Goal: Task Accomplishment & Management: Use online tool/utility

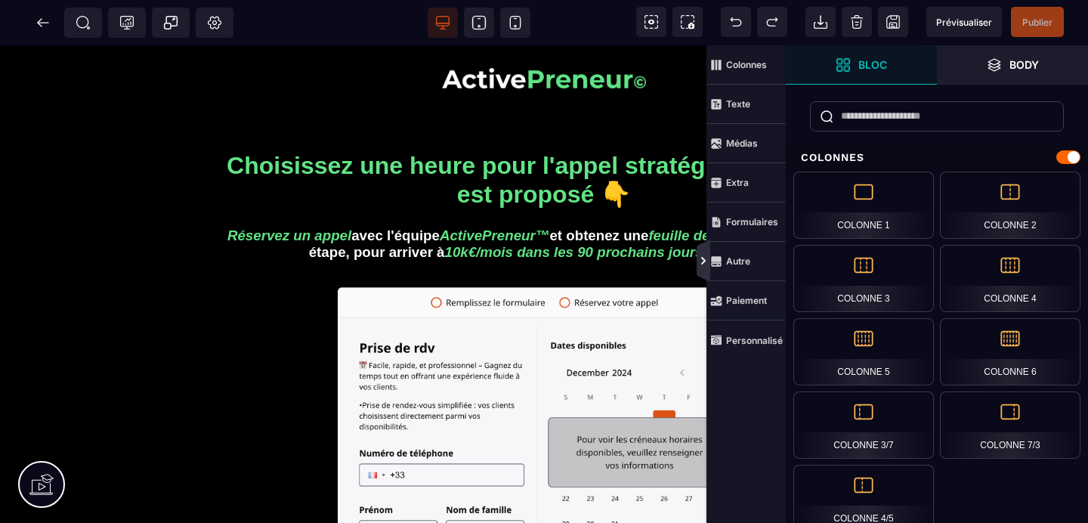
click at [705, 254] on icon at bounding box center [704, 260] width 14 height 42
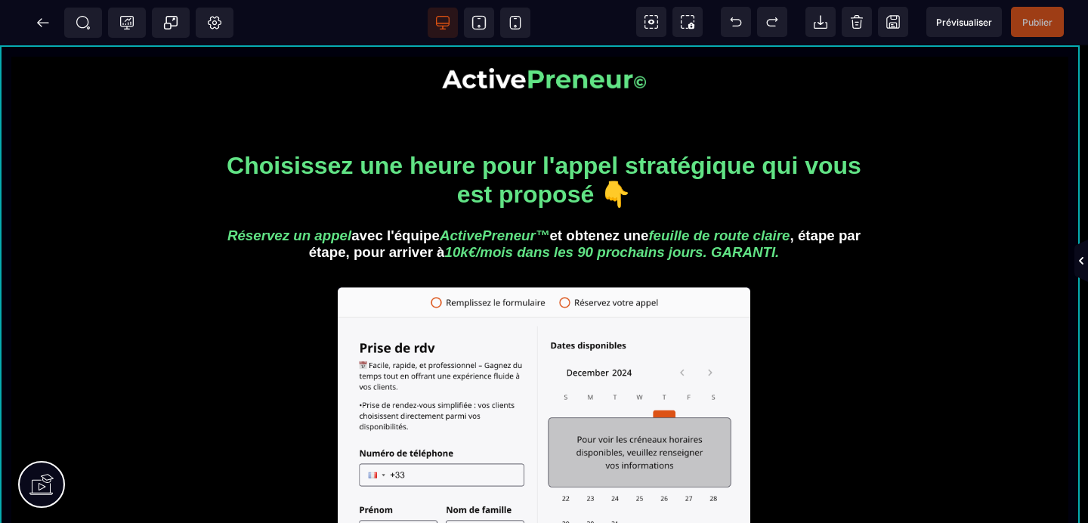
click at [9, 51] on div "Choisissez une heure pour l'appel stratégique qui vous est proposé 👇 Réservez u…" at bounding box center [544, 467] width 1088 height 845
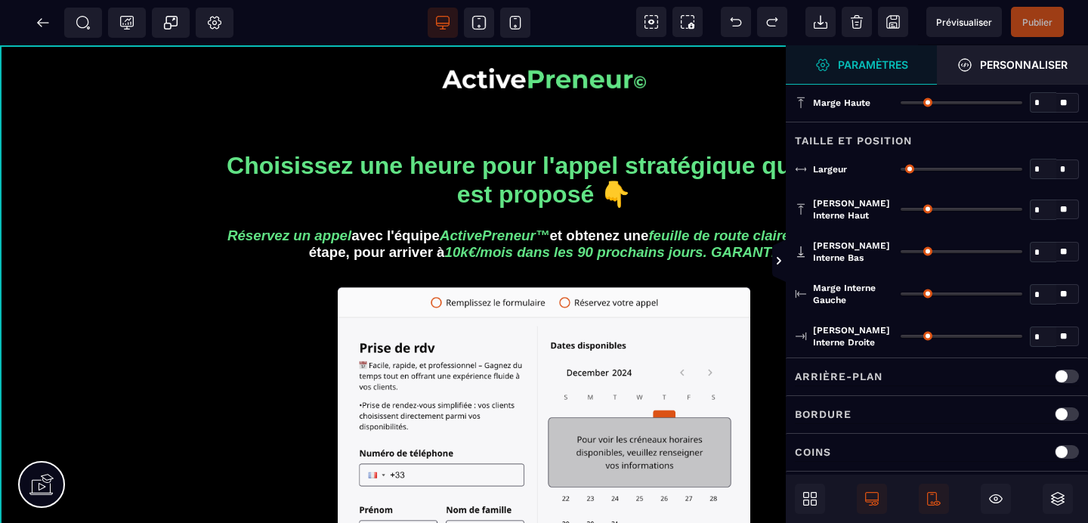
type input "*"
type input "****"
type input "**"
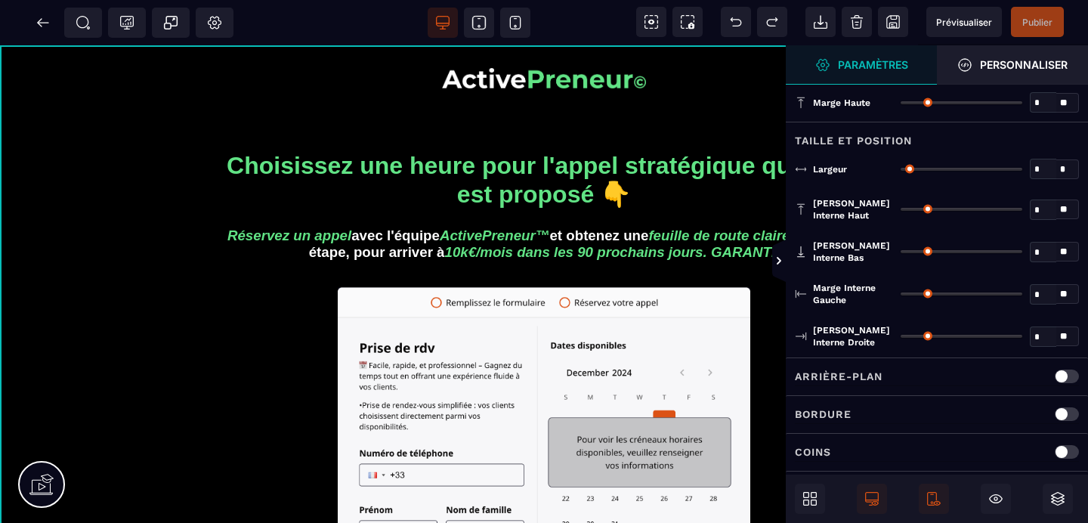
type input "**"
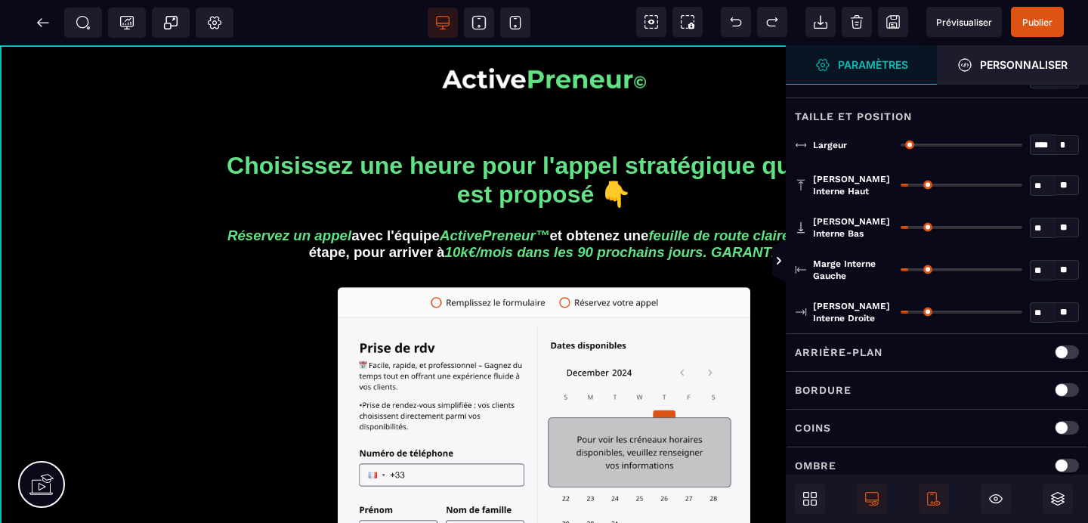
scroll to position [55, 0]
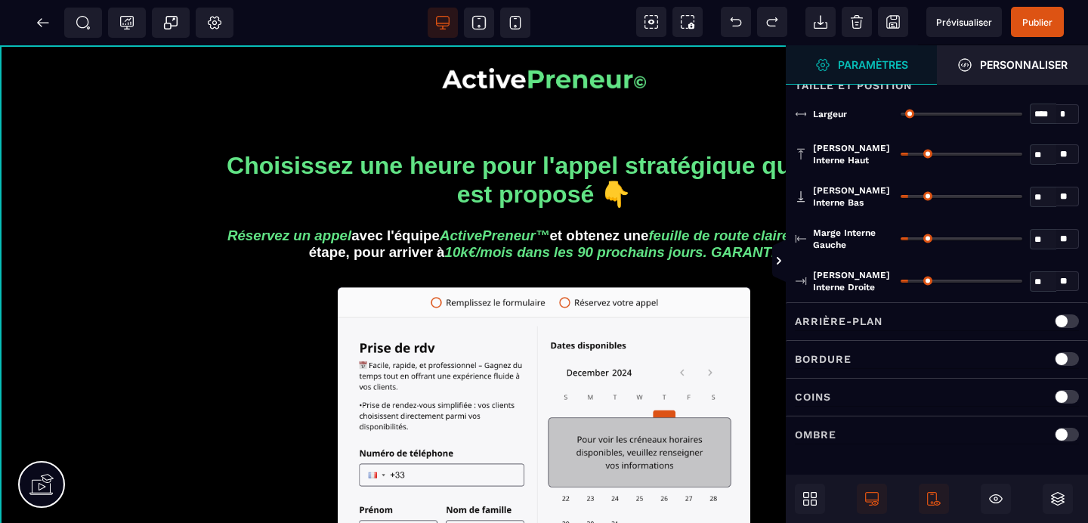
click at [1064, 319] on div at bounding box center [1067, 321] width 24 height 14
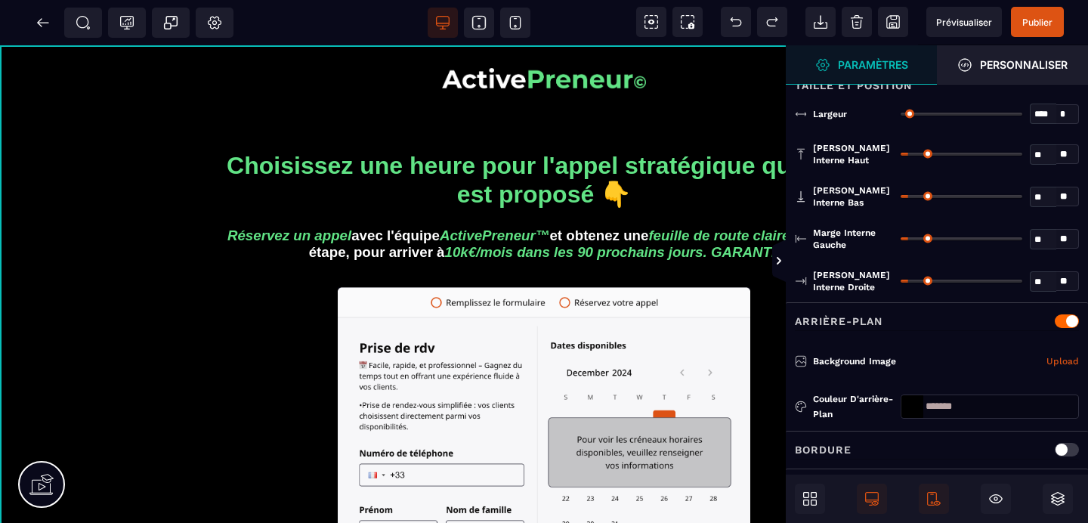
scroll to position [146, 0]
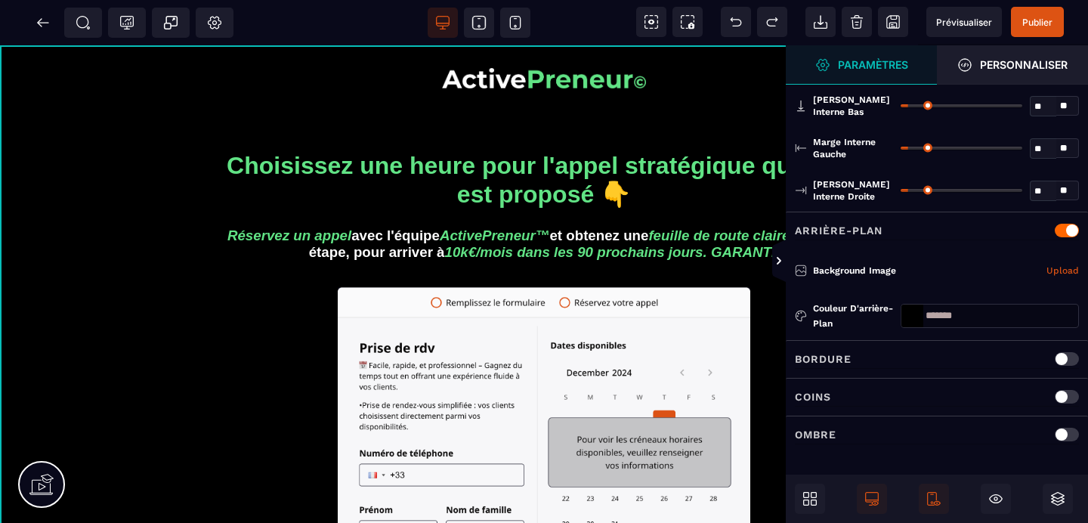
click at [913, 310] on div at bounding box center [912, 315] width 22 height 23
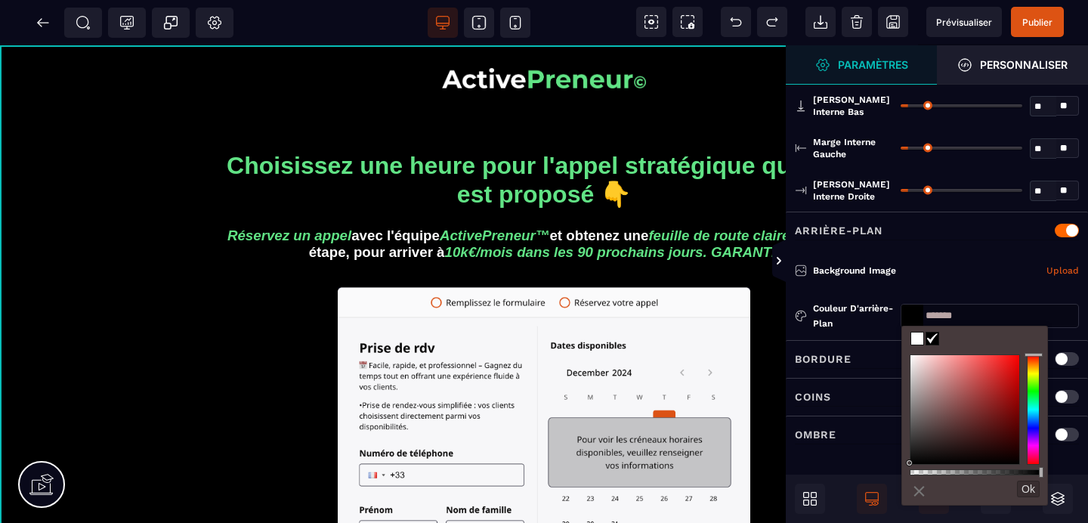
click at [967, 240] on div "Arrière-plan" at bounding box center [937, 231] width 302 height 38
type input "*******"
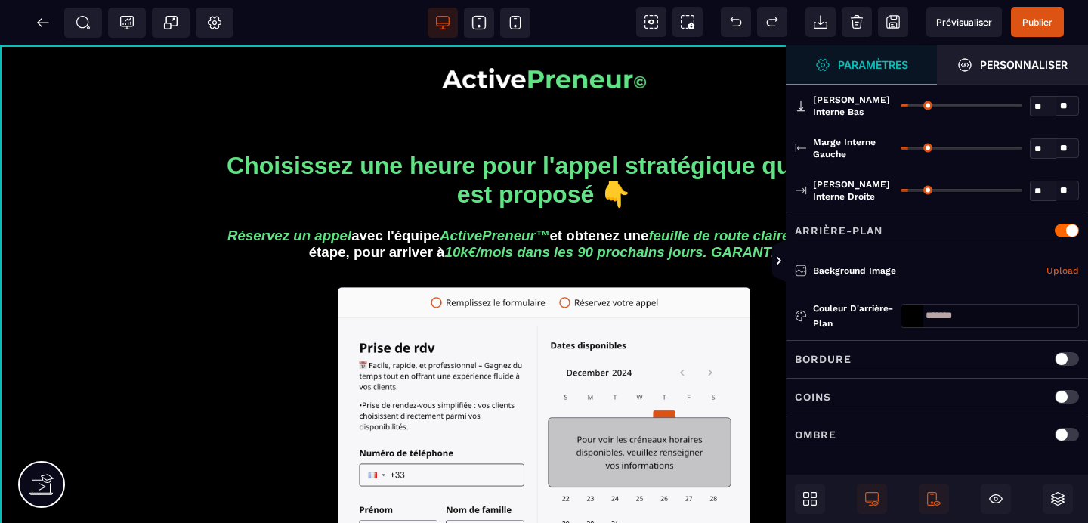
click at [1069, 230] on div at bounding box center [1067, 231] width 24 height 14
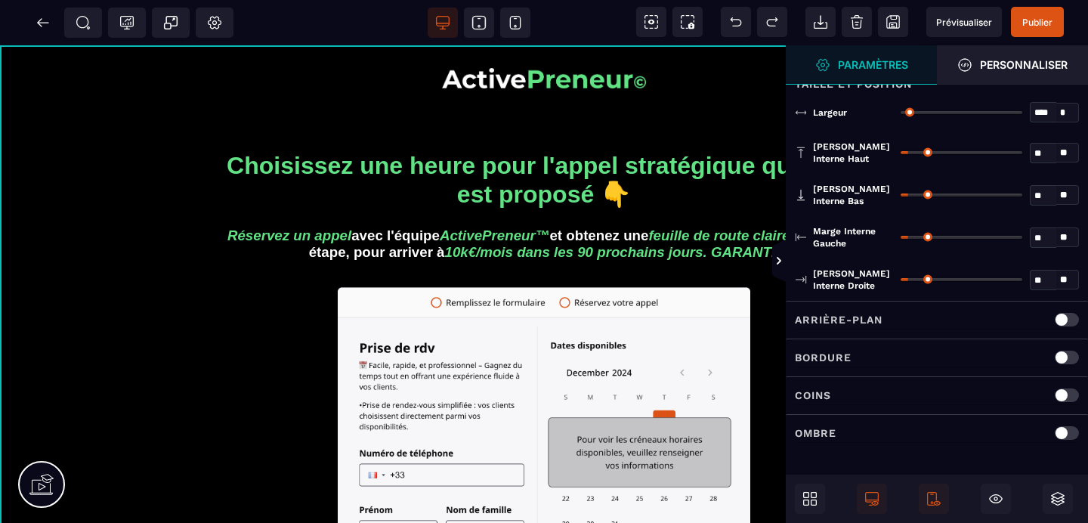
scroll to position [55, 0]
click at [1061, 314] on div at bounding box center [1067, 321] width 24 height 14
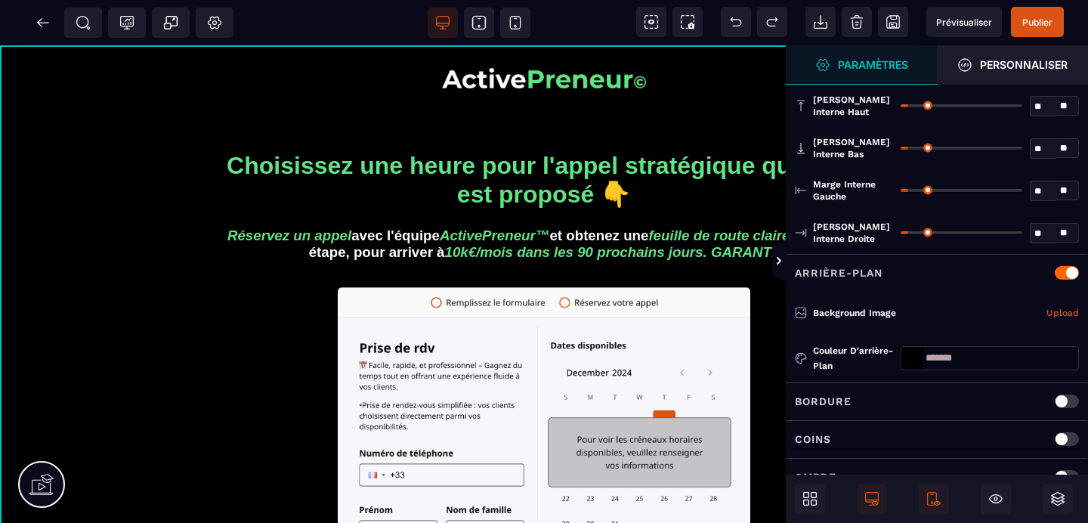
click at [905, 352] on div at bounding box center [912, 358] width 22 height 23
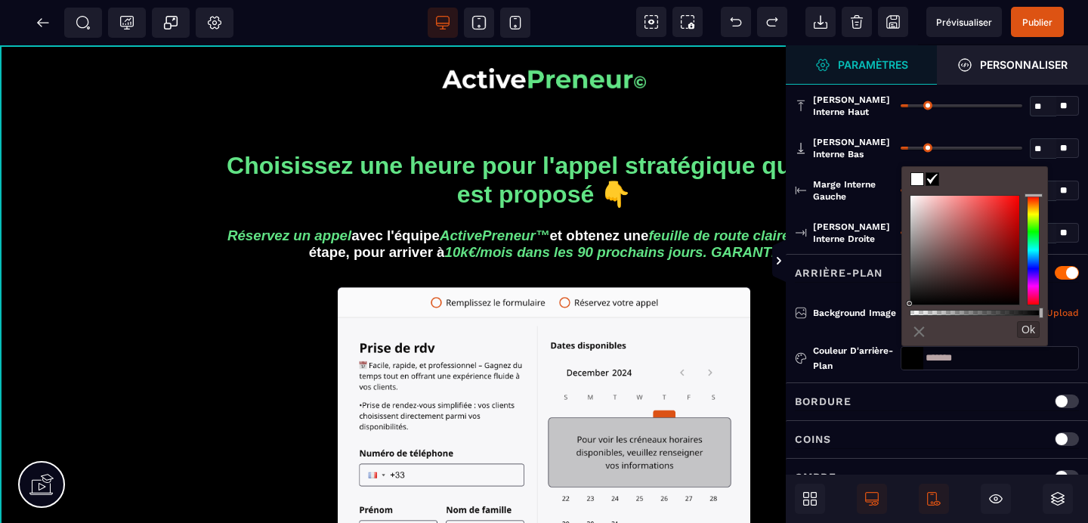
click at [916, 187] on div "⨯ Ok" at bounding box center [974, 375] width 145 height 377
click at [916, 180] on span at bounding box center [917, 179] width 12 height 12
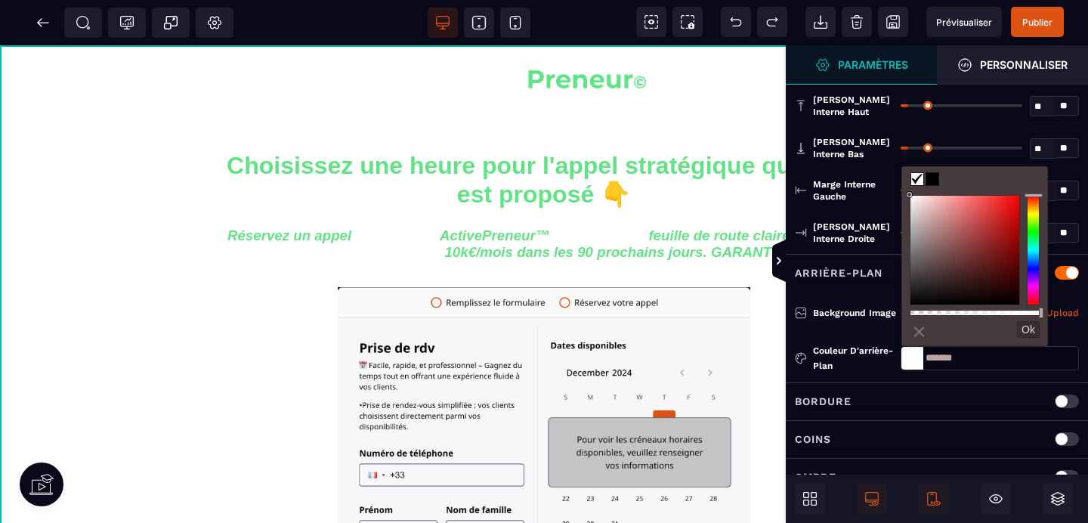
click at [934, 183] on span at bounding box center [932, 179] width 12 height 12
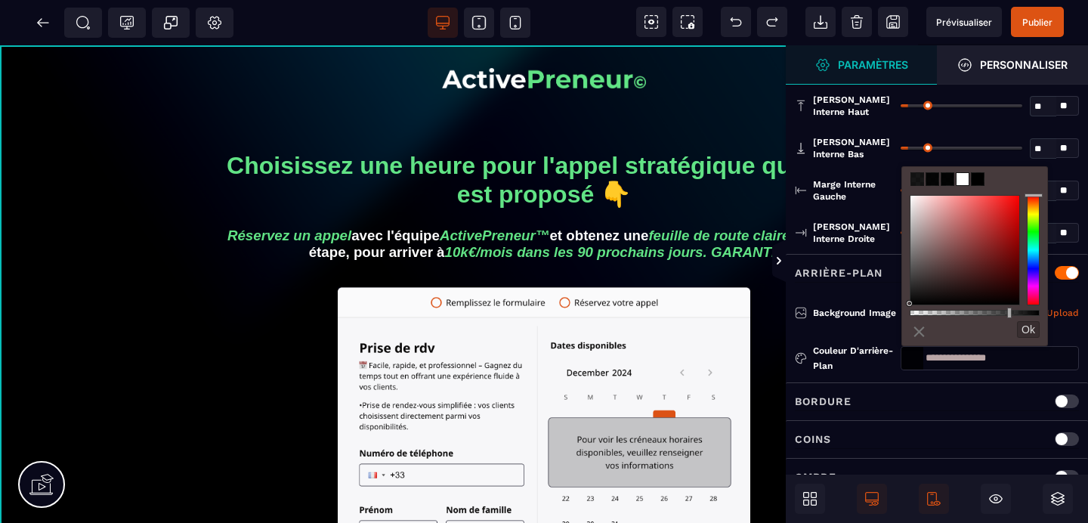
type input "**********"
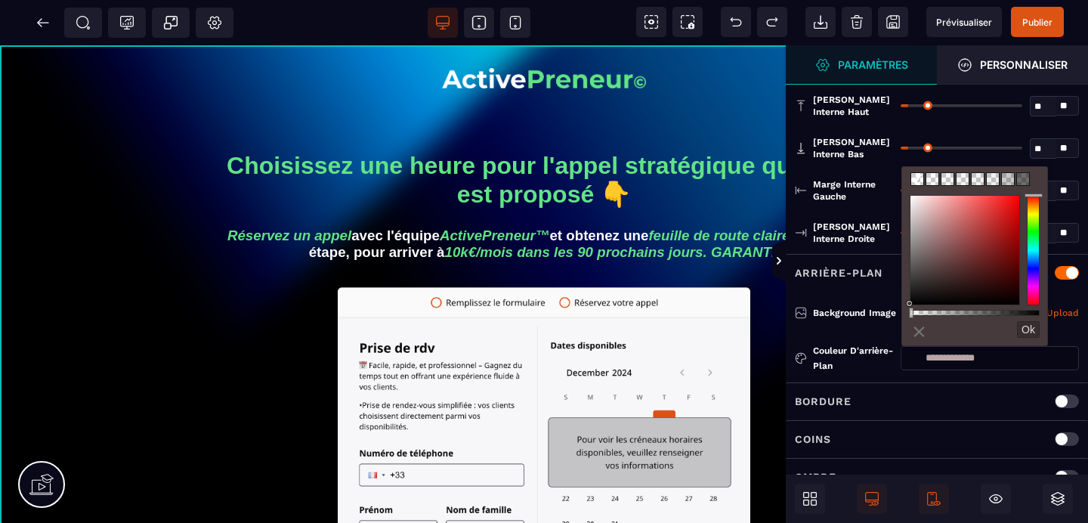
drag, startPoint x: 1039, startPoint y: 311, endPoint x: 873, endPoint y: 311, distance: 165.5
click at [873, 311] on div "B I U S A ******* Ajouter une colonne H1 FAQ" at bounding box center [544, 261] width 1088 height 523
click at [1021, 329] on button "Ok" at bounding box center [1028, 329] width 23 height 17
type input "**********"
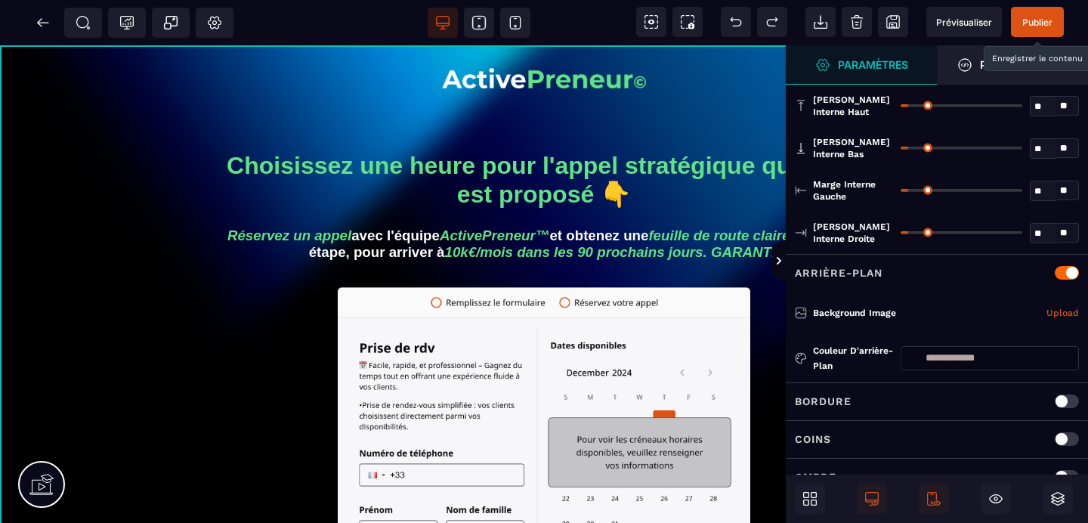
click at [1033, 21] on span "Publier" at bounding box center [1037, 22] width 30 height 11
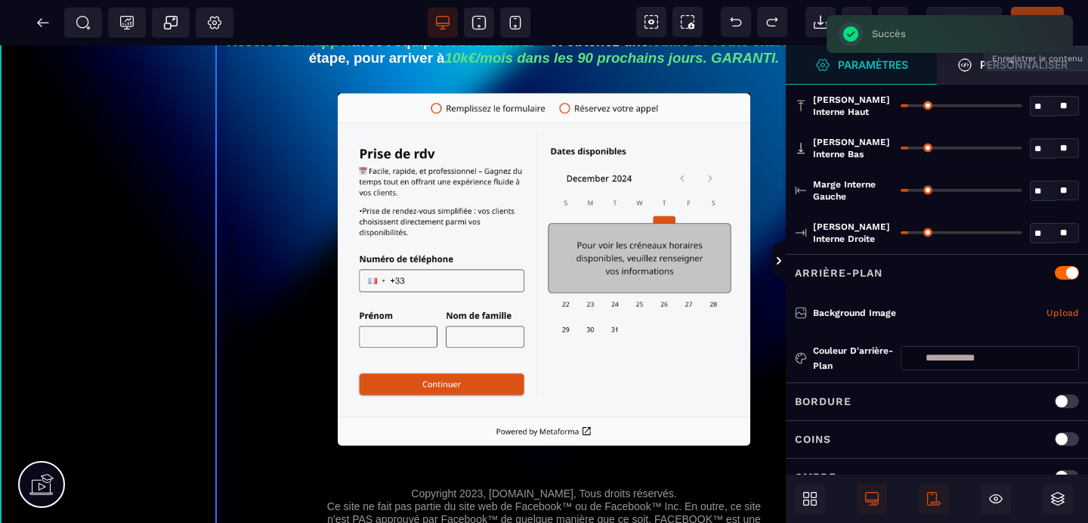
scroll to position [0, 0]
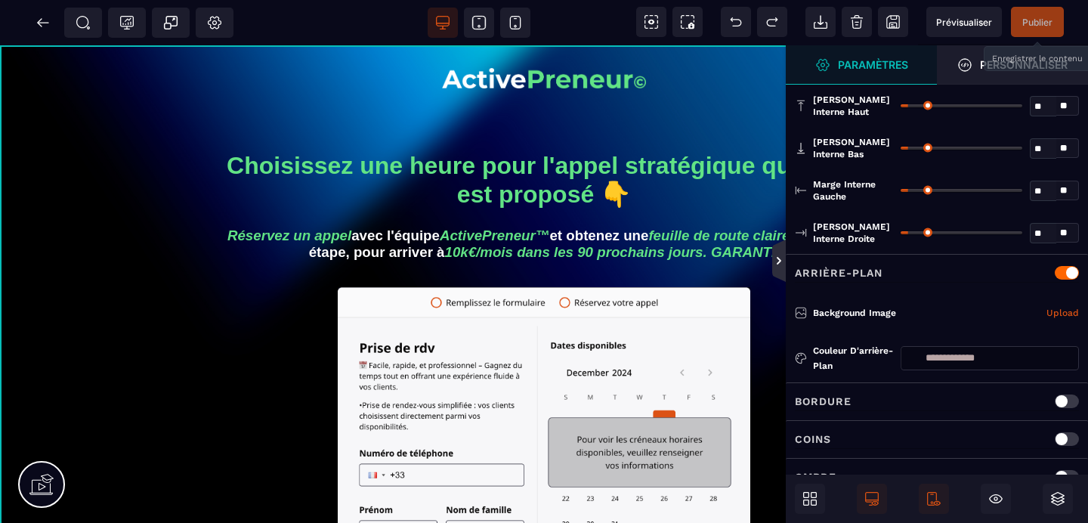
click at [780, 260] on icon at bounding box center [779, 261] width 12 height 12
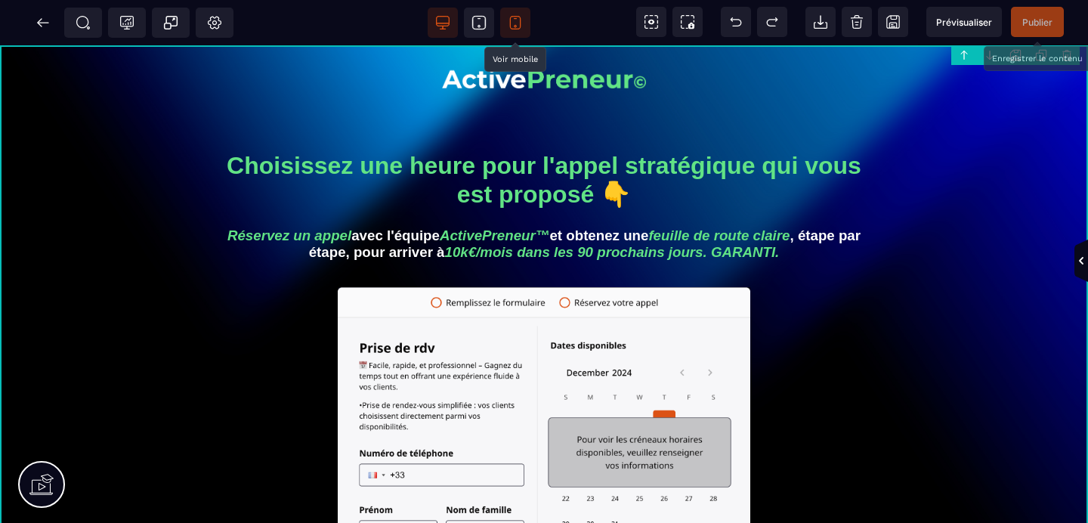
click at [511, 18] on icon at bounding box center [515, 22] width 15 height 15
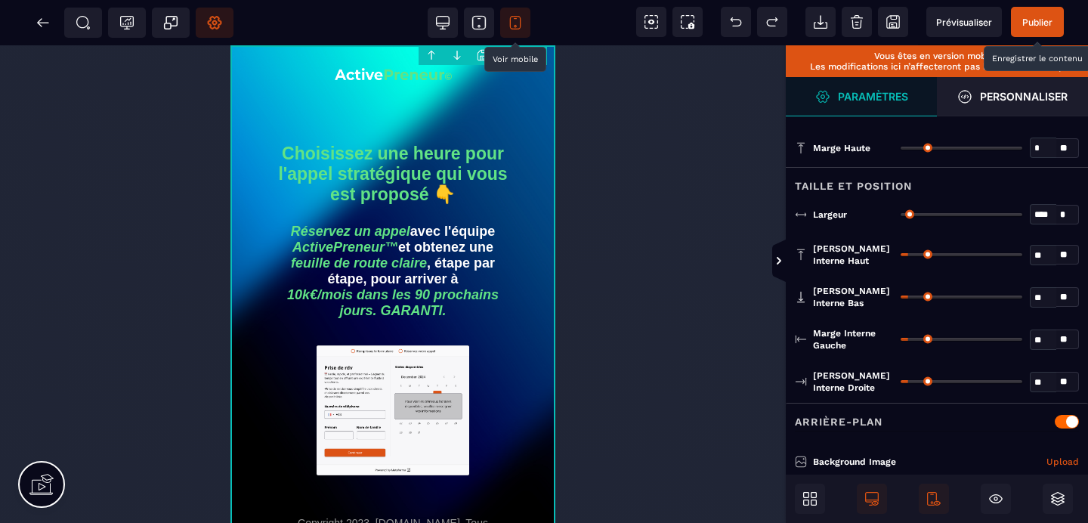
click at [224, 32] on span "Réglages Body" at bounding box center [215, 23] width 38 height 30
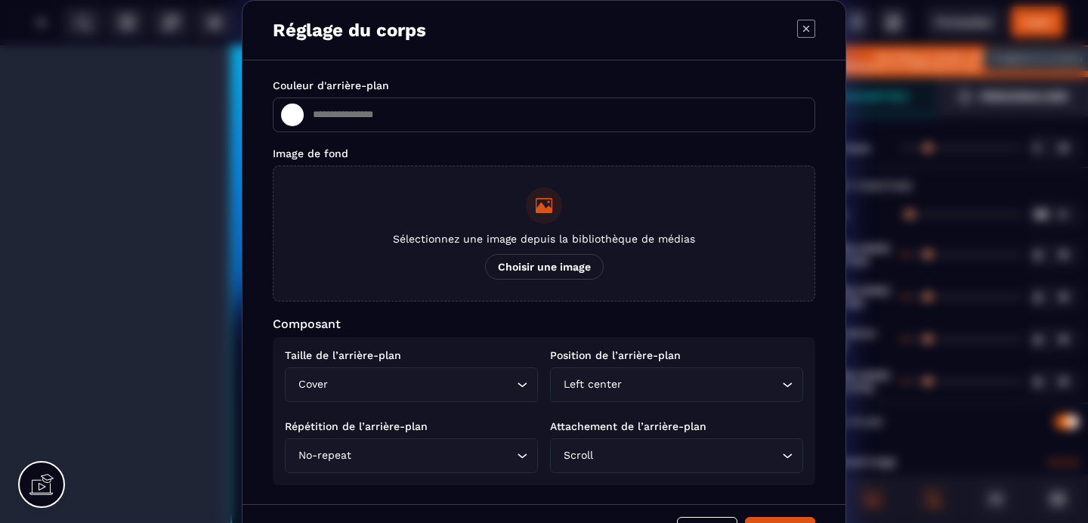
click at [520, 256] on span "Choisir une image" at bounding box center [544, 267] width 119 height 26
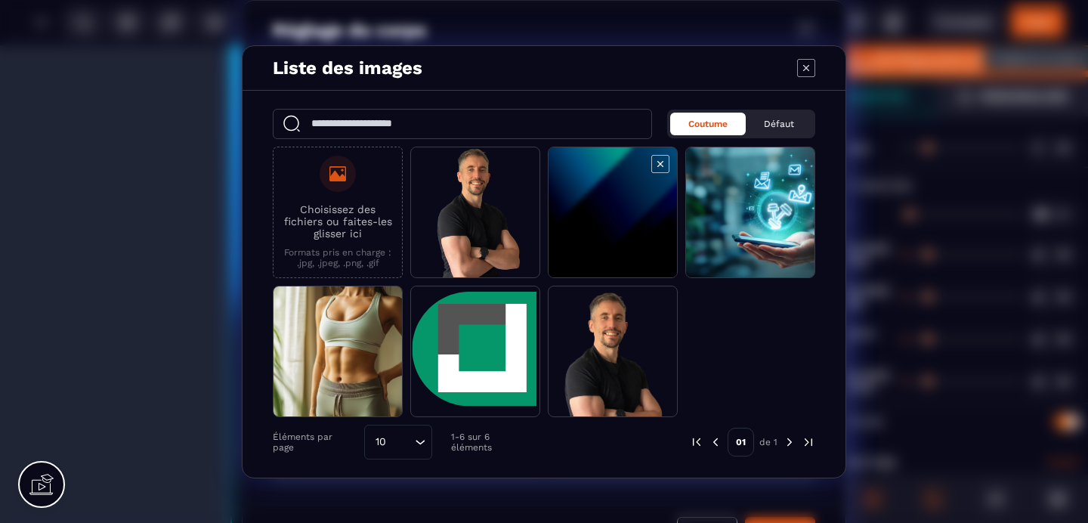
click at [572, 216] on span "Modal window" at bounding box center [612, 212] width 128 height 131
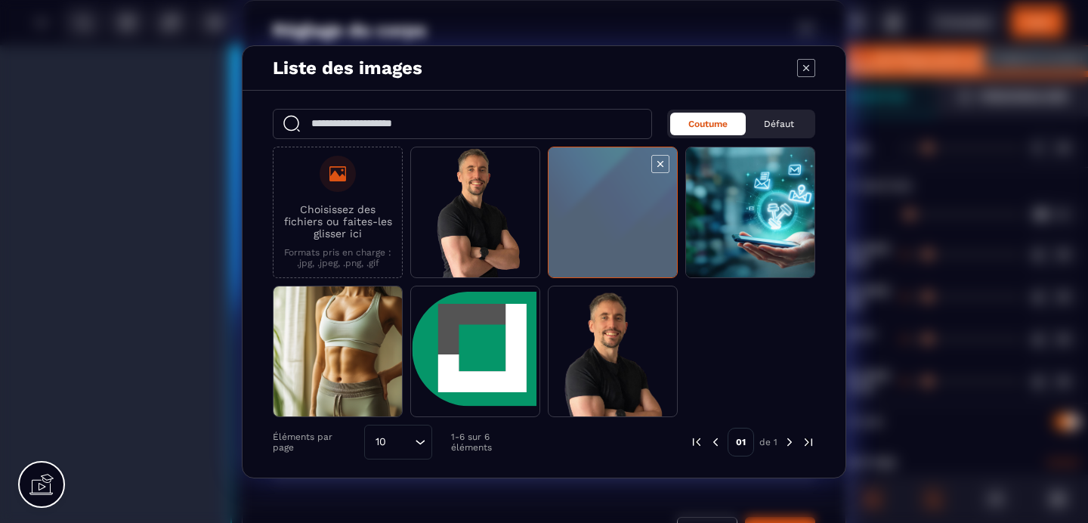
click at [572, 216] on span "Modal window" at bounding box center [612, 212] width 128 height 131
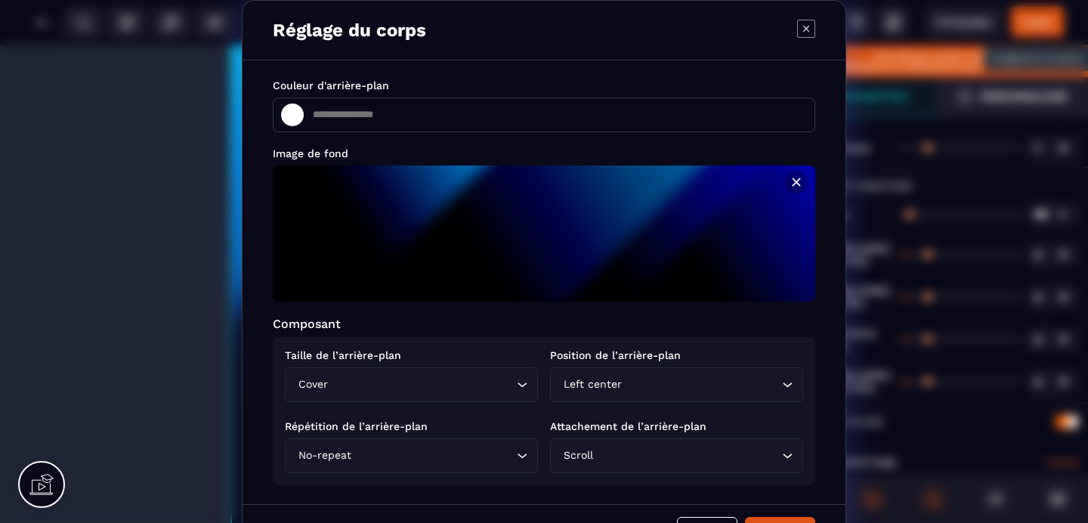
click at [701, 388] on input "Search for option" at bounding box center [701, 384] width 153 height 17
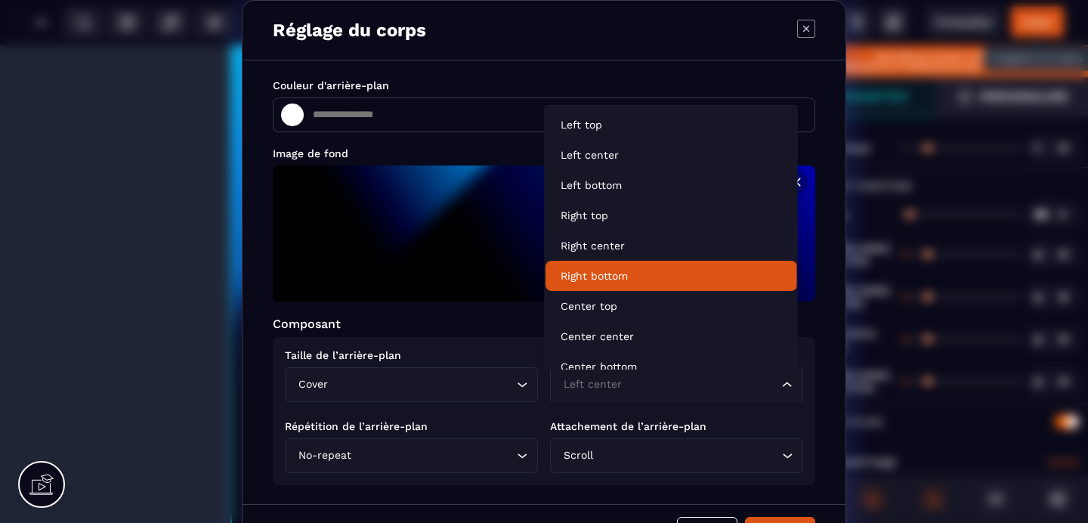
scroll to position [167, 0]
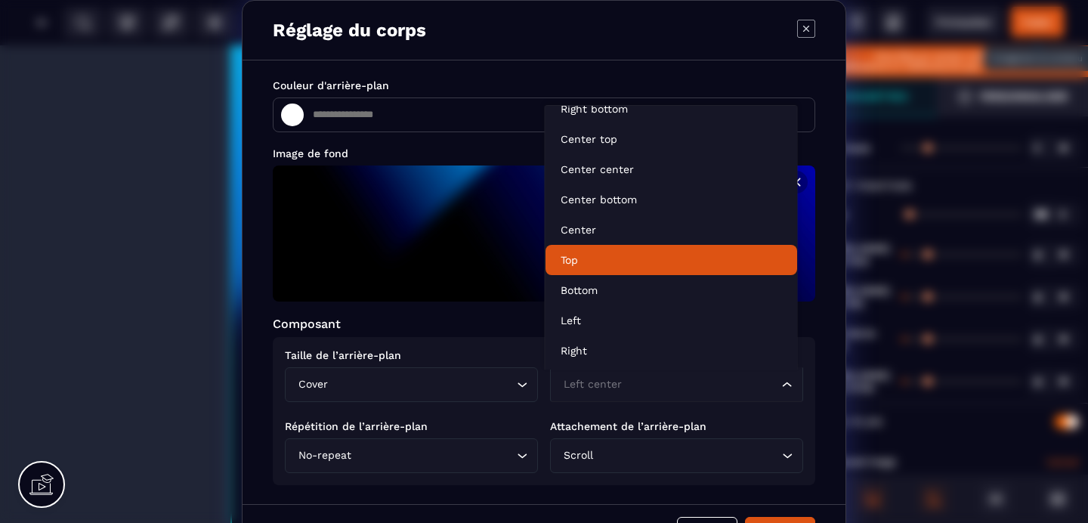
click at [580, 267] on li "Top" at bounding box center [671, 260] width 252 height 30
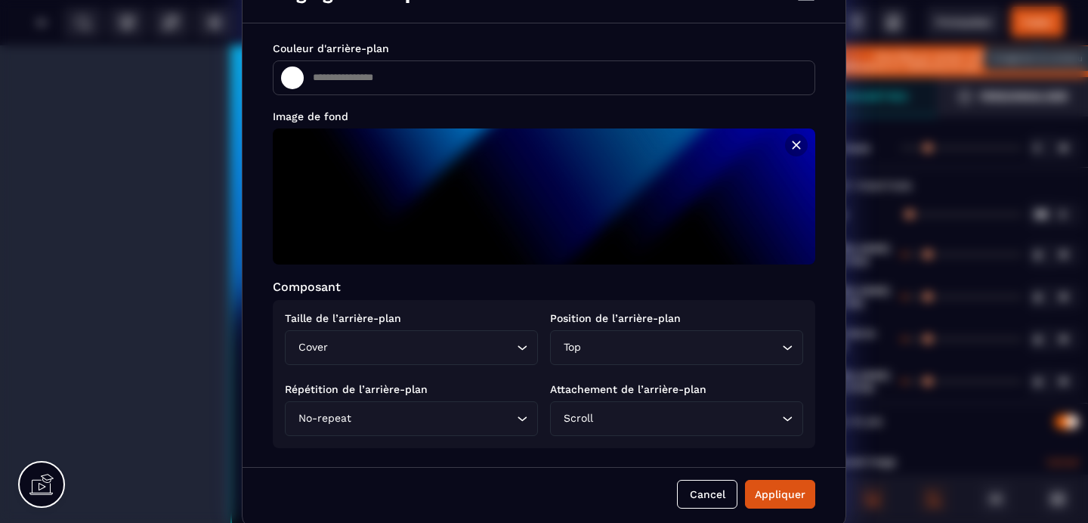
scroll to position [44, 0]
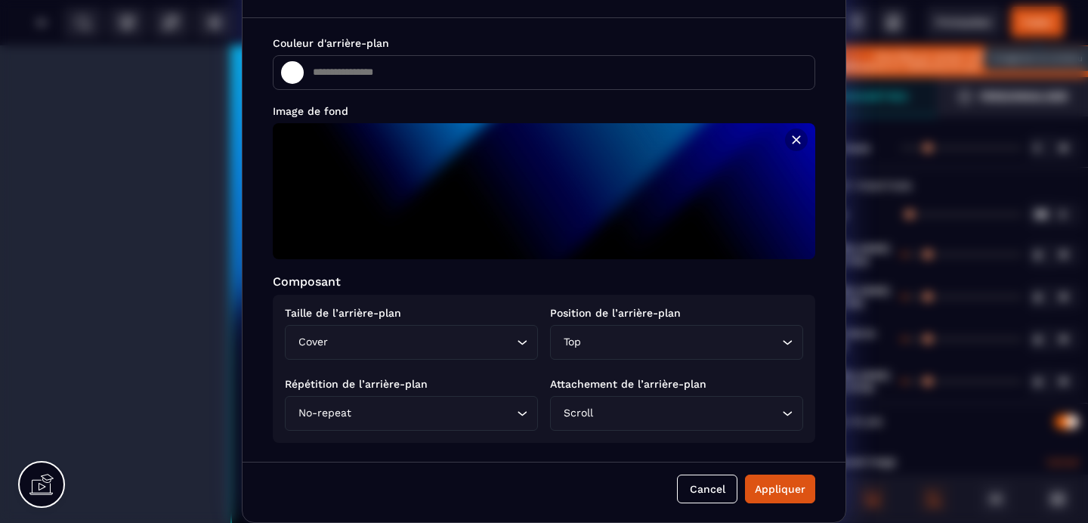
click at [601, 423] on div "Scroll Loading..." at bounding box center [676, 413] width 253 height 35
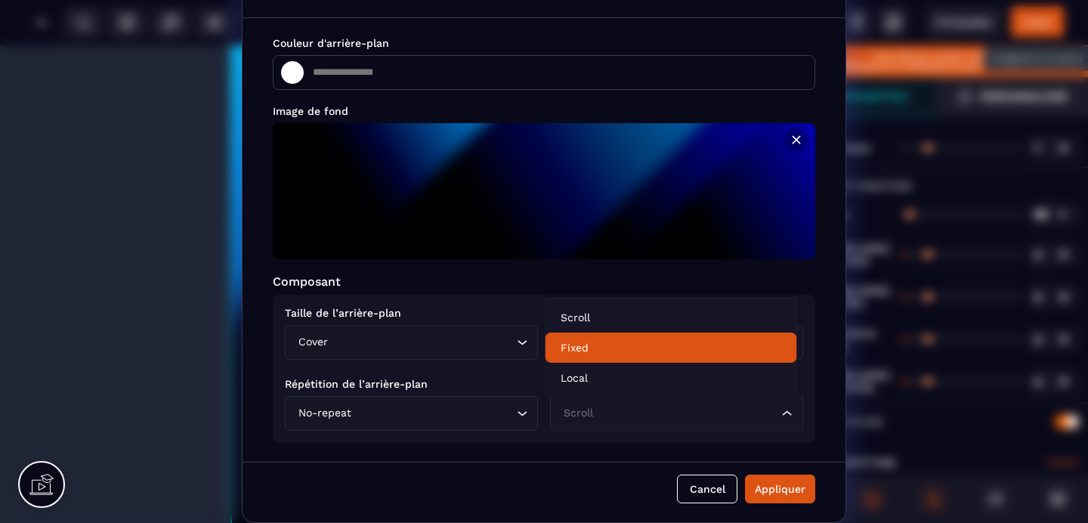
click at [590, 344] on p "Fixed" at bounding box center [671, 347] width 221 height 15
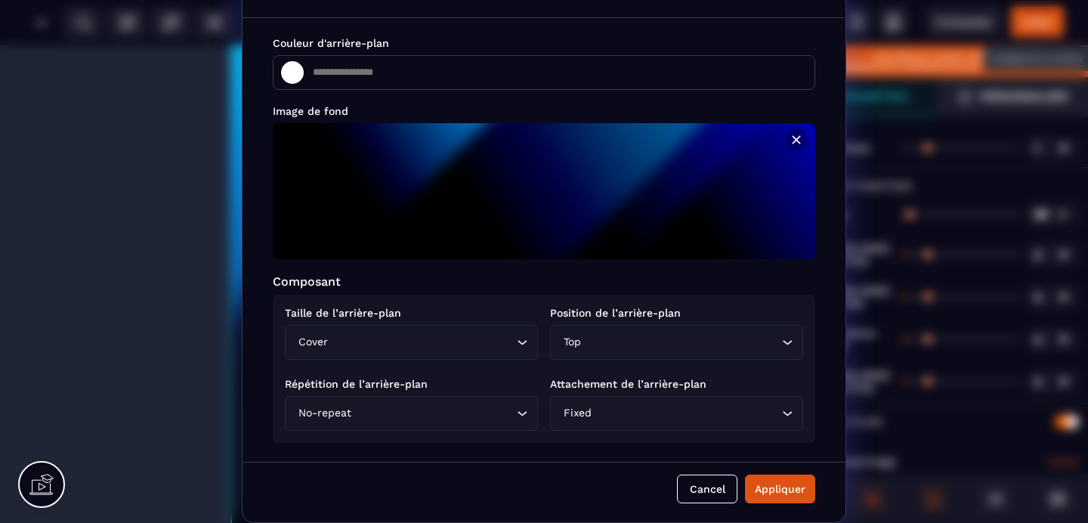
click at [499, 345] on input "Search for option" at bounding box center [422, 342] width 182 height 17
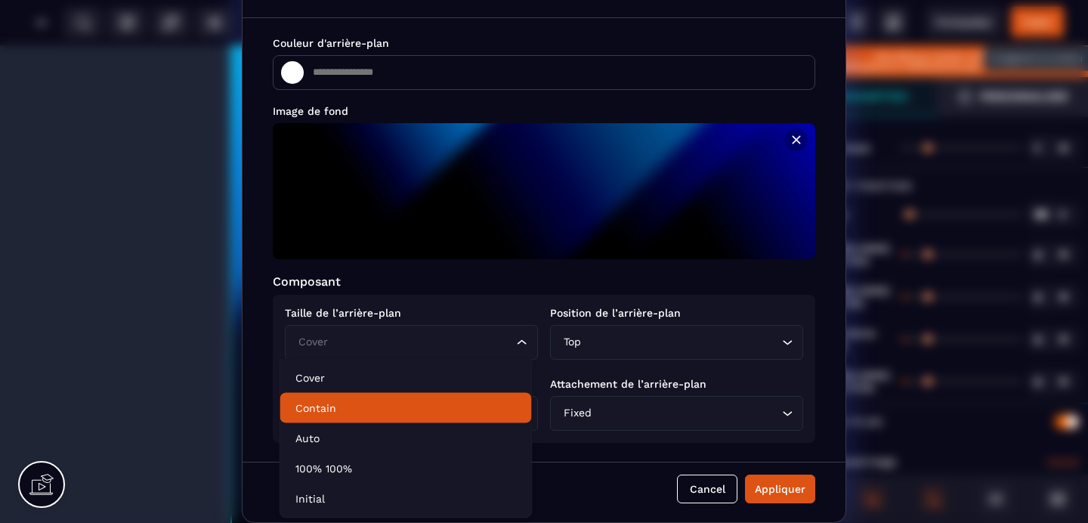
click at [332, 403] on p "Contain" at bounding box center [405, 407] width 221 height 15
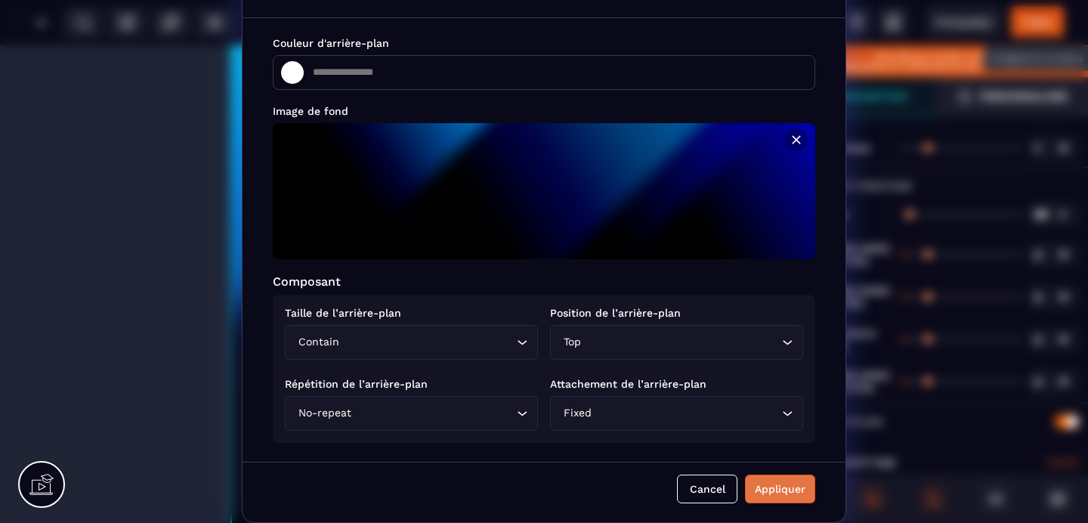
click at [784, 493] on div "Appliquer" at bounding box center [780, 488] width 51 height 15
type input "*******"
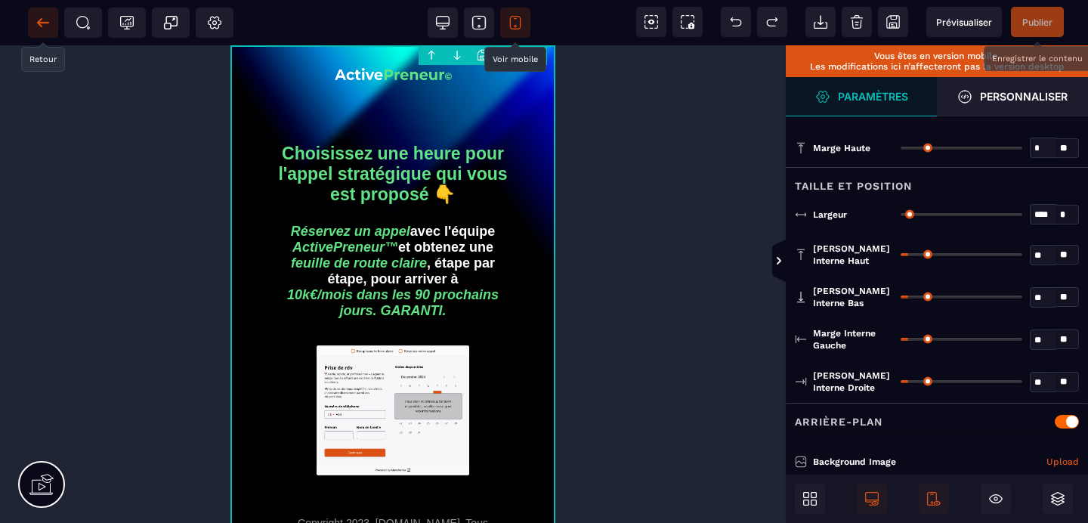
click at [39, 31] on span at bounding box center [43, 23] width 30 height 30
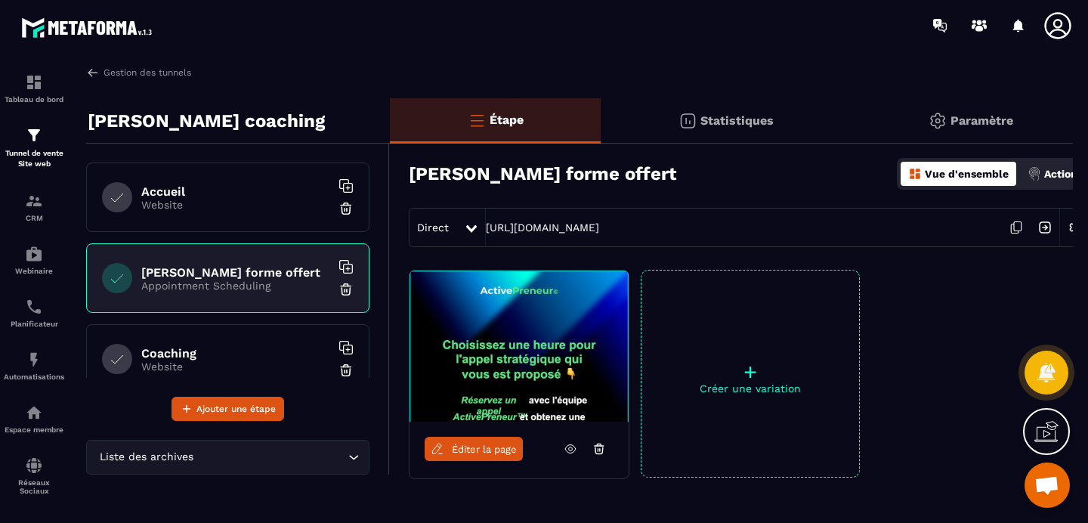
scroll to position [124, 0]
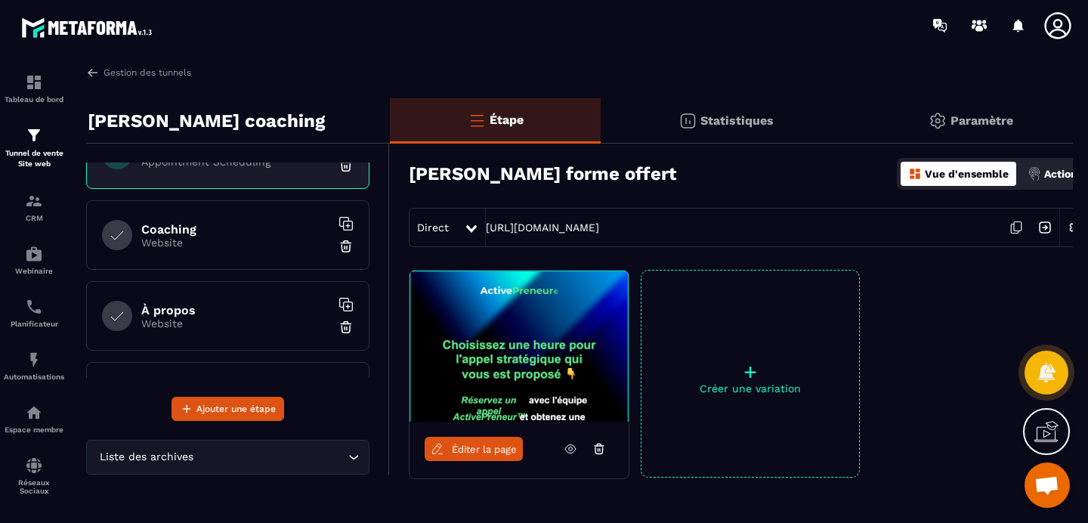
click at [214, 243] on p "Website" at bounding box center [235, 242] width 189 height 12
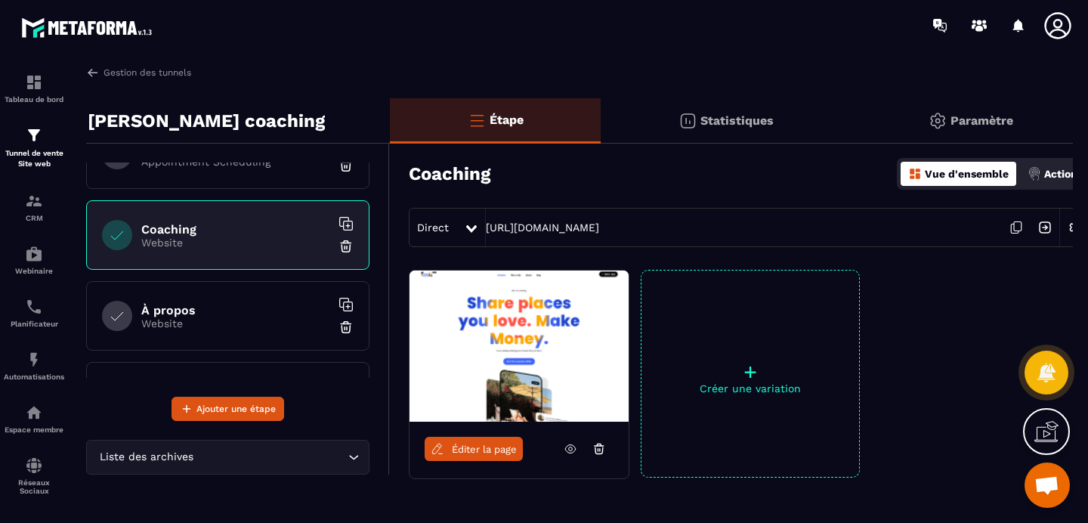
click at [488, 448] on span "Éditer la page" at bounding box center [484, 448] width 65 height 11
